Goal: Obtain resource: Obtain resource

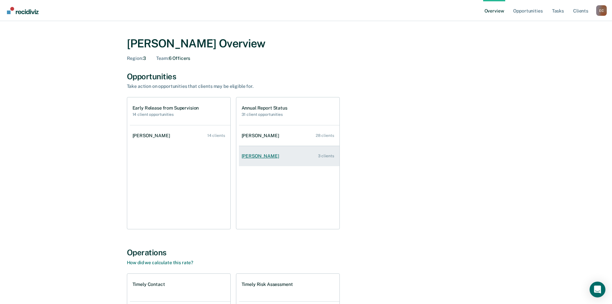
click at [259, 156] on div "[PERSON_NAME]" at bounding box center [262, 157] width 40 height 6
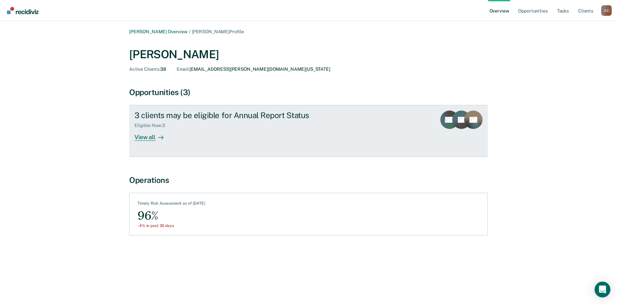
click at [148, 136] on div "View all" at bounding box center [152, 135] width 37 height 13
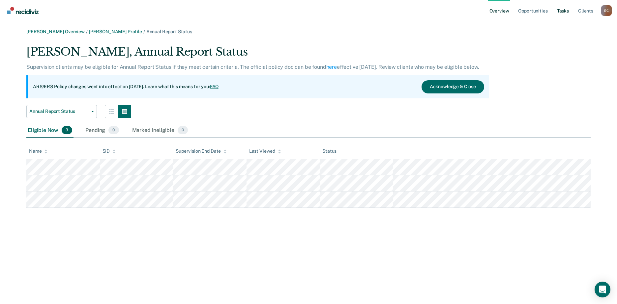
click at [565, 10] on link "Tasks" at bounding box center [563, 10] width 14 height 21
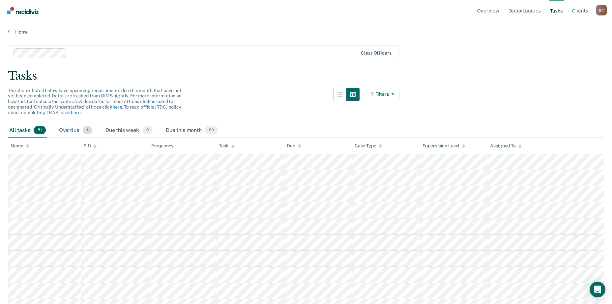
click at [84, 132] on span "1" at bounding box center [88, 130] width 10 height 9
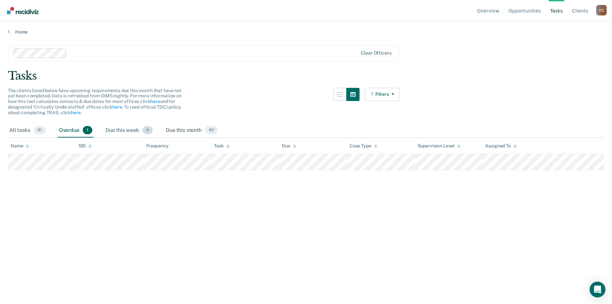
click at [146, 130] on span "0" at bounding box center [147, 130] width 10 height 9
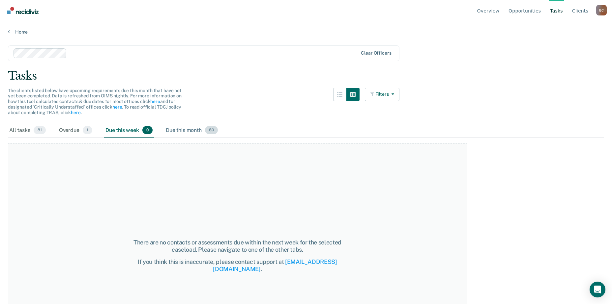
click at [209, 133] on span "80" at bounding box center [211, 130] width 13 height 9
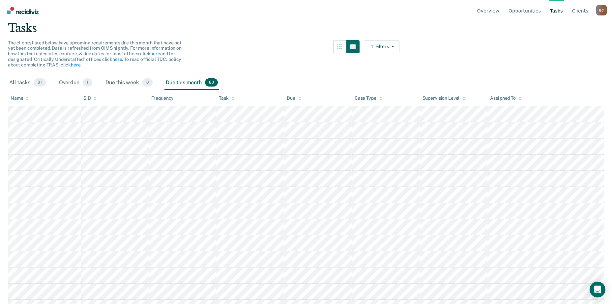
scroll to position [44, 0]
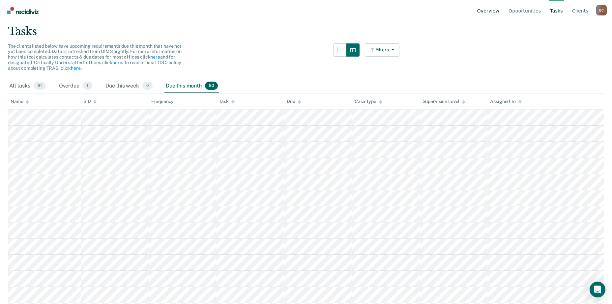
click at [499, 10] on link "Overview" at bounding box center [488, 10] width 25 height 21
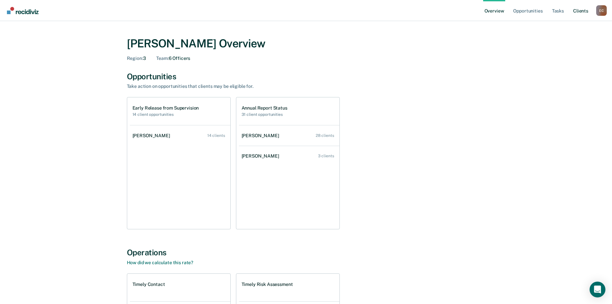
click at [585, 10] on link "Client s" at bounding box center [581, 10] width 18 height 21
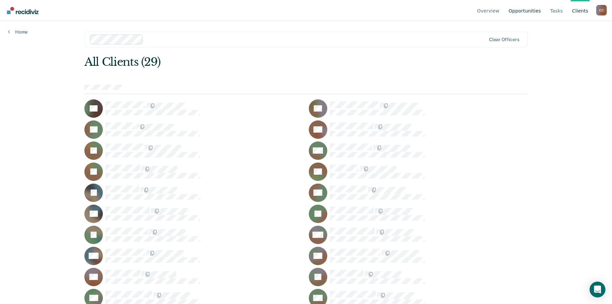
click at [526, 11] on link "Opportunities" at bounding box center [524, 10] width 35 height 21
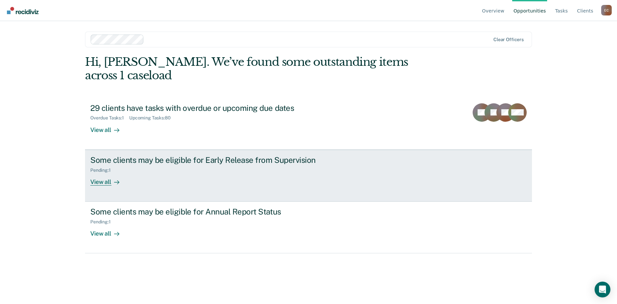
click at [101, 173] on div "View all" at bounding box center [108, 179] width 37 height 13
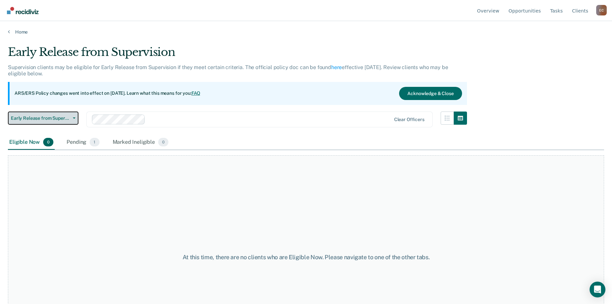
click at [74, 119] on icon "button" at bounding box center [74, 118] width 3 height 1
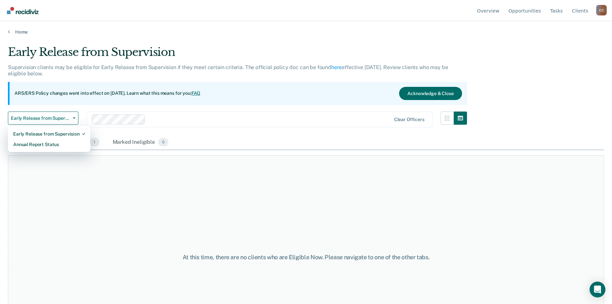
click at [203, 118] on div at bounding box center [269, 120] width 243 height 8
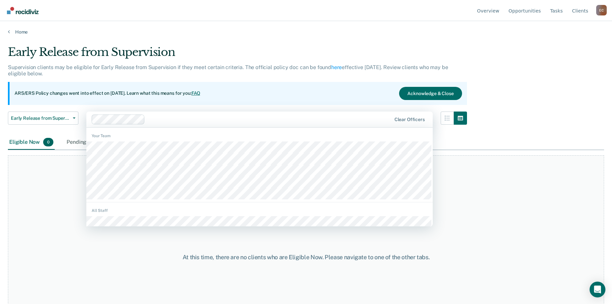
click at [487, 41] on main "Early Release from Supervision Supervision clients may be eligible for Early Re…" at bounding box center [306, 169] width 612 height 268
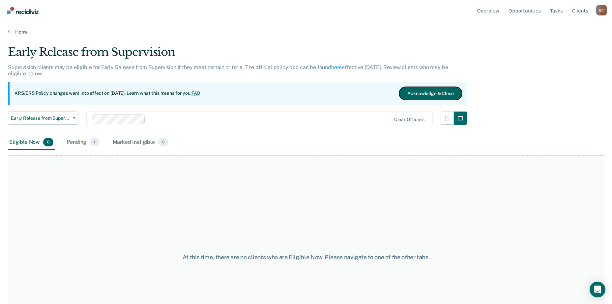
click at [436, 92] on button "Acknowledge & Close" at bounding box center [430, 93] width 63 height 13
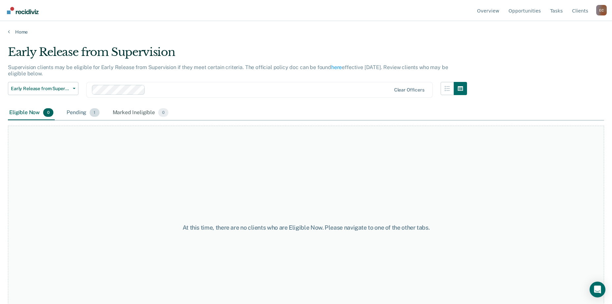
click at [78, 111] on div "Pending 1" at bounding box center [82, 113] width 35 height 14
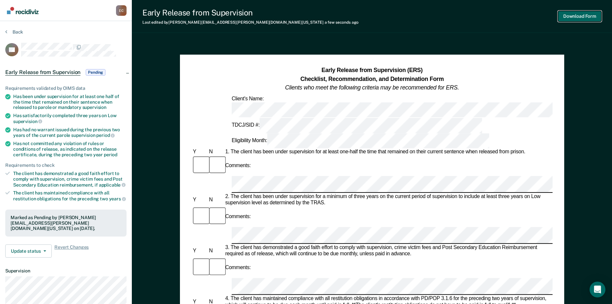
click at [583, 16] on button "Download Form" at bounding box center [579, 16] width 43 height 11
